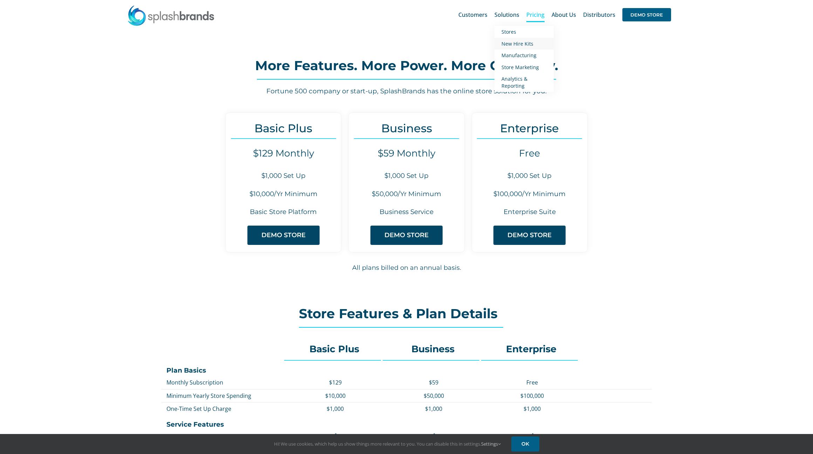
click at [515, 46] on span "New Hire Kits" at bounding box center [518, 43] width 32 height 7
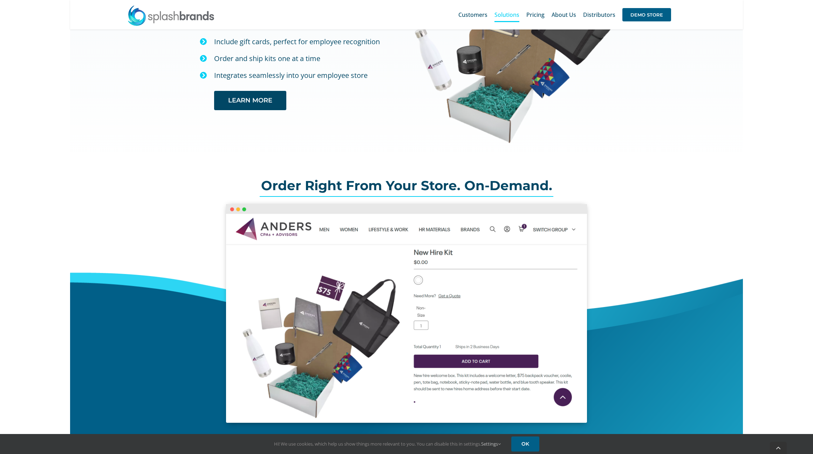
scroll to position [188, 0]
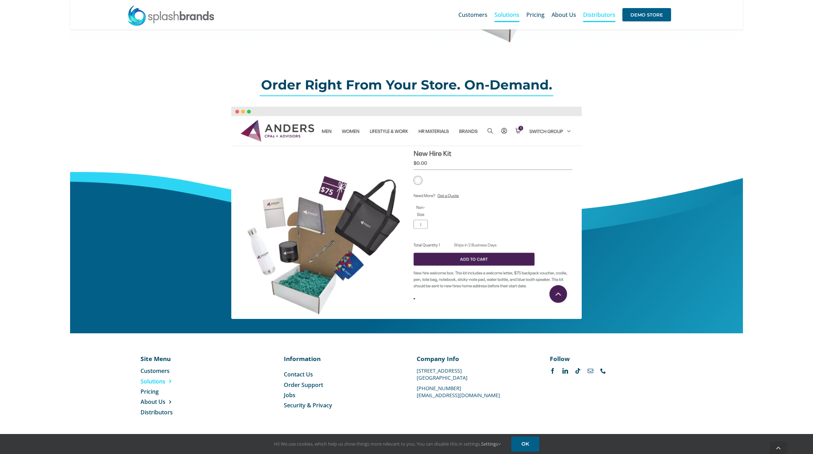
click at [605, 16] on span "Distributors" at bounding box center [599, 15] width 32 height 6
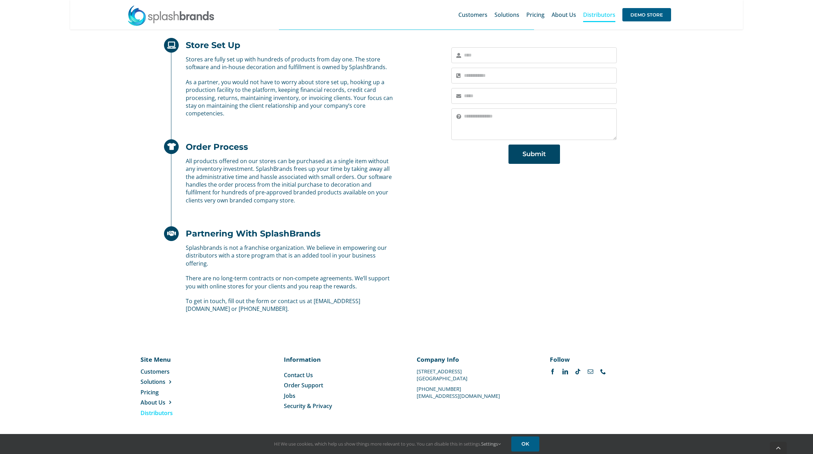
scroll to position [300, 0]
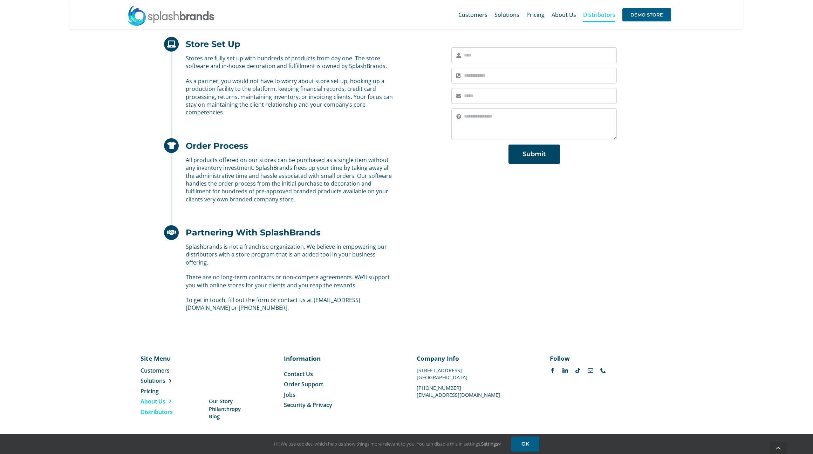
click at [164, 400] on span "About Us" at bounding box center [153, 401] width 25 height 8
click at [218, 402] on span "Our Story" at bounding box center [221, 400] width 24 height 7
